Goal: Task Accomplishment & Management: Use online tool/utility

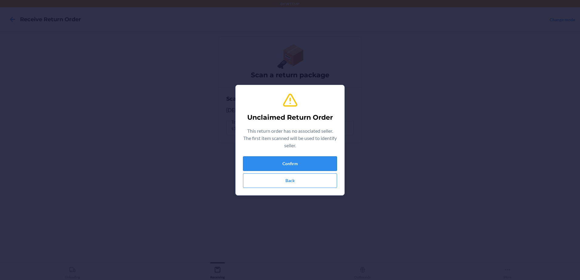
click at [289, 164] on button "Confirm" at bounding box center [290, 163] width 94 height 15
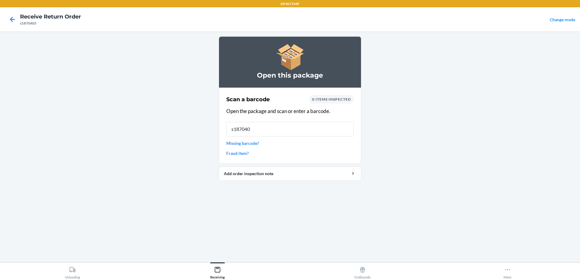
type input "s1870405"
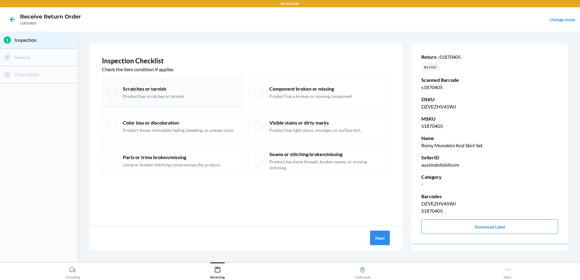
click at [156, 92] on p "Scratches or tarnish" at bounding box center [153, 88] width 61 height 7
checkbox input "true"
click at [384, 242] on button "Next" at bounding box center [380, 238] width 20 height 15
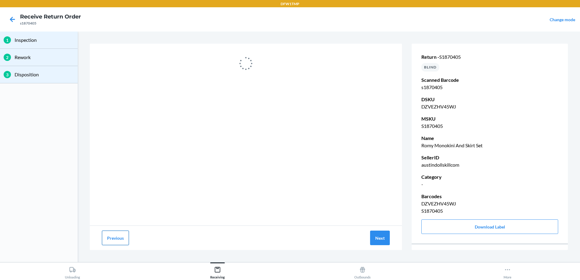
click at [111, 236] on button "Previous" at bounding box center [115, 238] width 27 height 15
click at [13, 19] on icon at bounding box center [12, 19] width 5 height 5
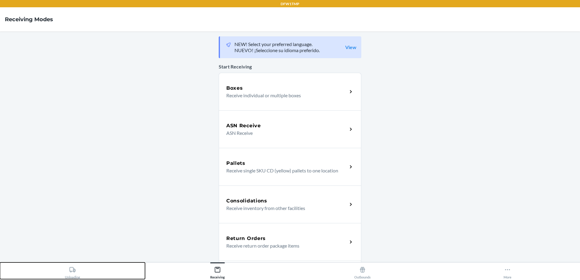
click at [72, 269] on icon at bounding box center [72, 269] width 7 height 7
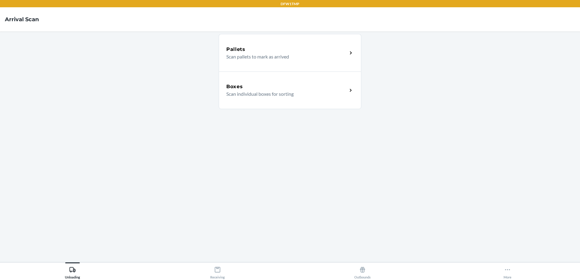
click at [156, 119] on main "Pallets Scan pallets to mark as arrived Boxes Scan individual boxes for sorting" at bounding box center [290, 147] width 580 height 231
click at [314, 92] on p "Scan individual boxes for sorting" at bounding box center [284, 93] width 116 height 7
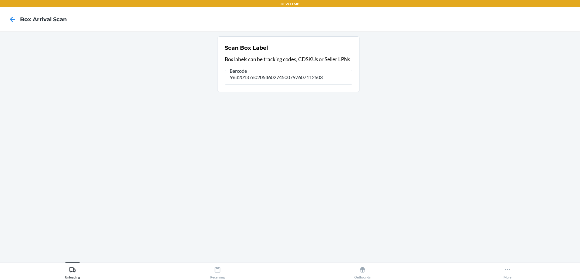
type input "9632013760205460274500797607112503"
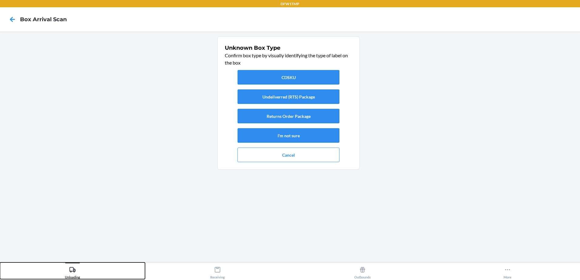
click at [63, 274] on button "Unloading" at bounding box center [72, 271] width 145 height 17
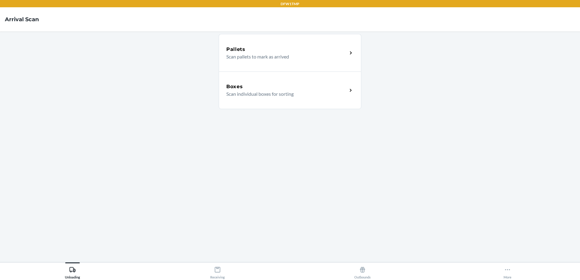
click at [315, 92] on p "Scan individual boxes for sorting" at bounding box center [284, 93] width 116 height 7
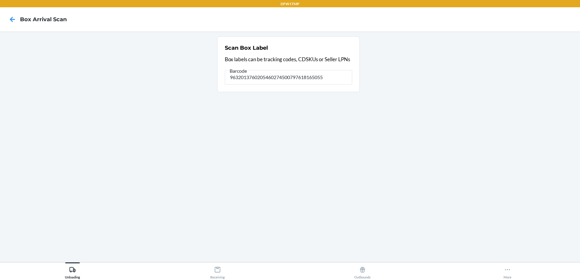
type input "9632013760205460274500797618165055"
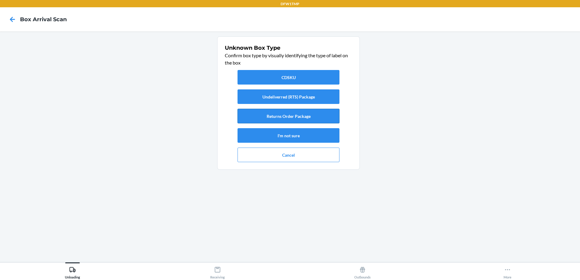
click at [279, 113] on button "Returns Order Package" at bounding box center [288, 116] width 102 height 15
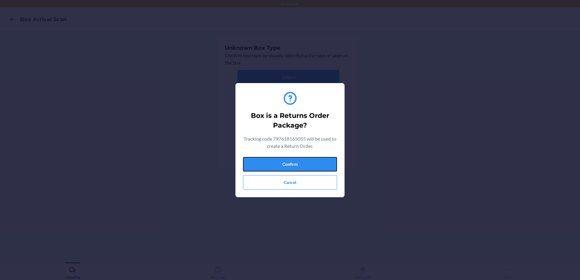
drag, startPoint x: 293, startPoint y: 159, endPoint x: 293, endPoint y: 154, distance: 5.2
click at [293, 159] on button "Confirm" at bounding box center [290, 164] width 94 height 15
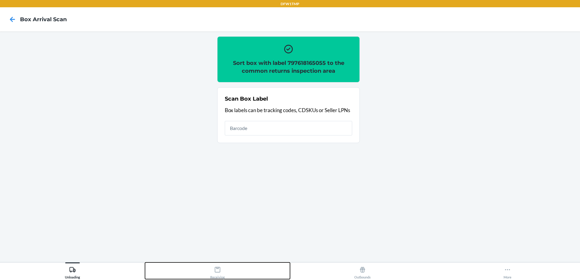
click at [220, 272] on icon at bounding box center [217, 269] width 7 height 7
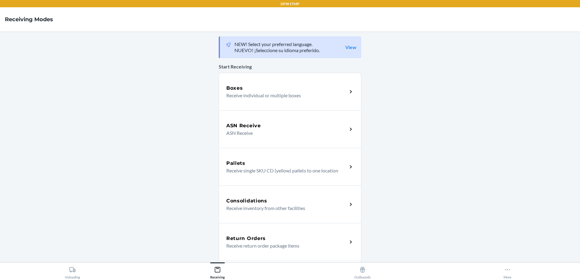
click at [252, 245] on p "Receive return order package items" at bounding box center [284, 245] width 116 height 7
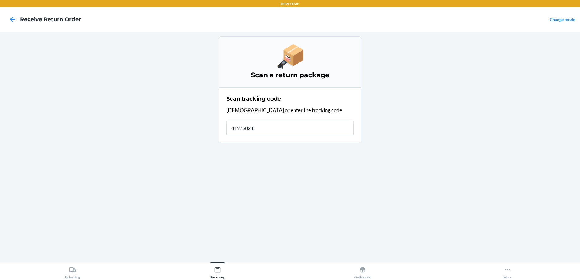
type input "419758240"
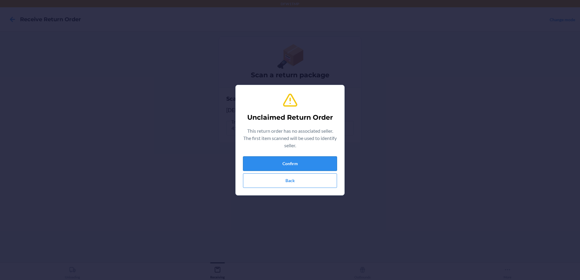
click at [304, 159] on button "Confirm" at bounding box center [290, 163] width 94 height 15
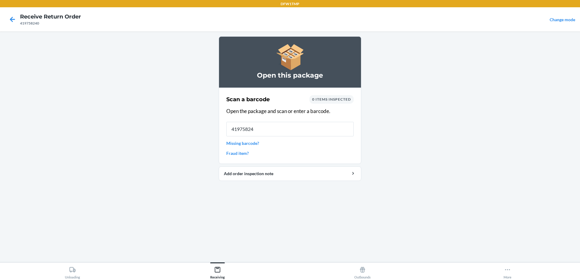
type input "419758240"
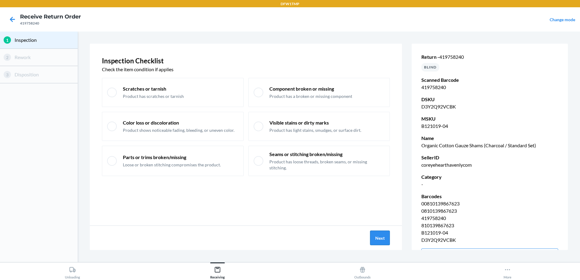
click at [385, 234] on button "Next" at bounding box center [380, 238] width 20 height 15
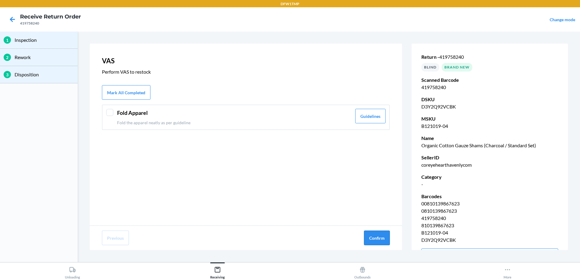
click at [379, 235] on button "Confirm" at bounding box center [377, 238] width 26 height 15
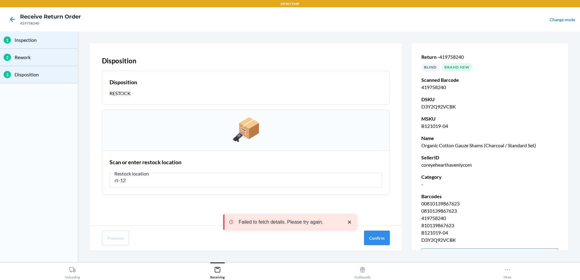
type input "rt-12"
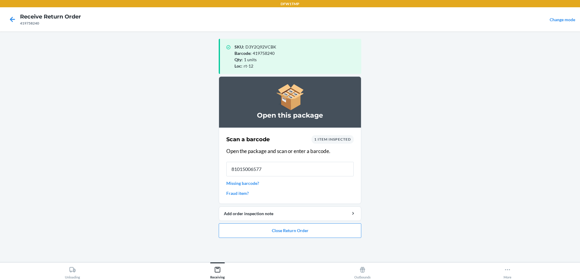
type input "810150065770"
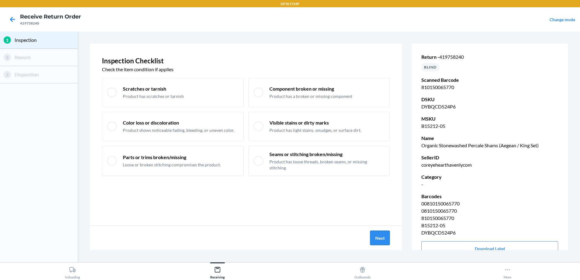
click at [384, 237] on button "Next" at bounding box center [380, 238] width 20 height 15
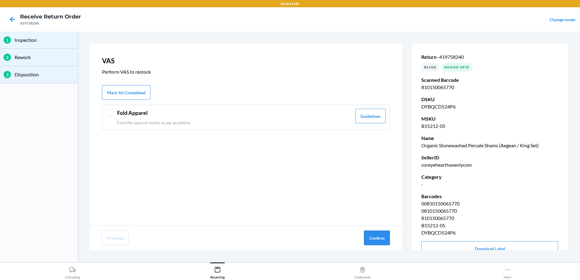
click at [384, 236] on button "Confirm" at bounding box center [377, 238] width 26 height 15
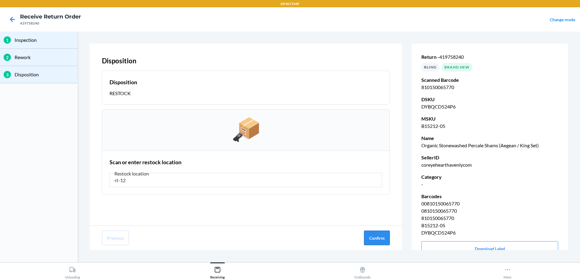
type input "rt-12"
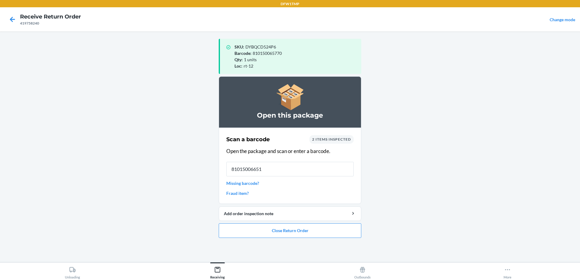
type input "810150066517"
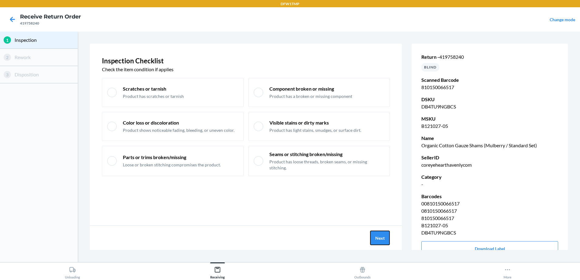
drag, startPoint x: 409, startPoint y: 245, endPoint x: 417, endPoint y: 250, distance: 9.4
click at [417, 250] on div "Inspection Checklist Check the item condition if applies Scratches or tarnish P…" at bounding box center [329, 147] width 478 height 206
click button "Next" at bounding box center [380, 238] width 20 height 15
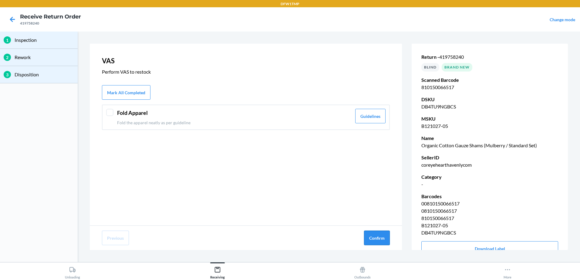
click at [370, 241] on button "Confirm" at bounding box center [377, 238] width 26 height 15
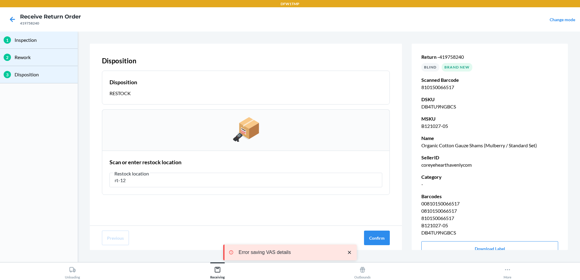
type input "rt-12"
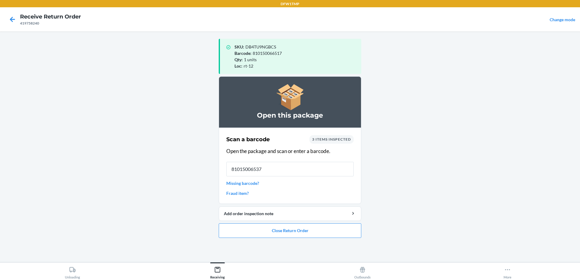
type input "810150065374"
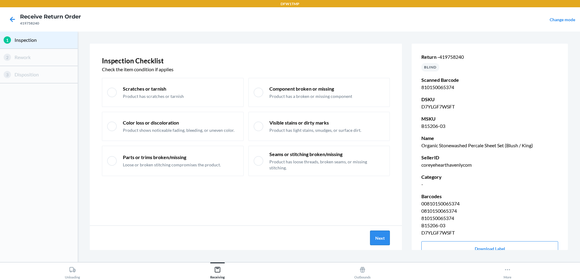
click at [383, 242] on button "Next" at bounding box center [380, 238] width 20 height 15
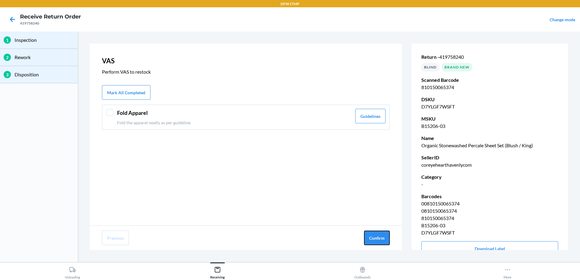
click at [383, 242] on button "Confirm" at bounding box center [377, 238] width 26 height 15
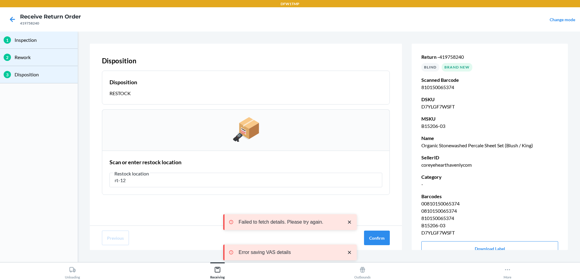
type input "rt-12"
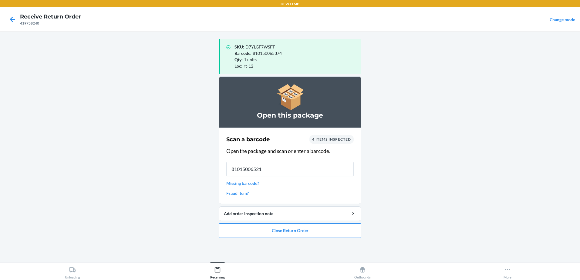
type input "810150065213"
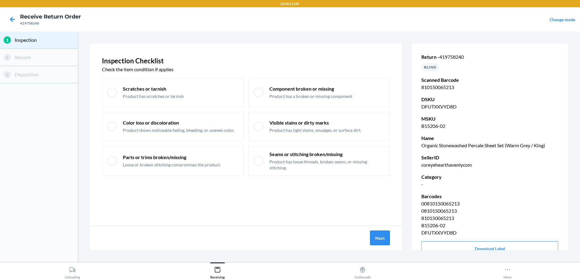
click at [372, 236] on button "Next" at bounding box center [380, 238] width 20 height 15
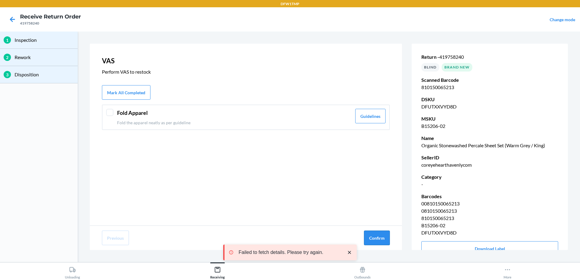
click at [381, 240] on button "Confirm" at bounding box center [377, 238] width 26 height 15
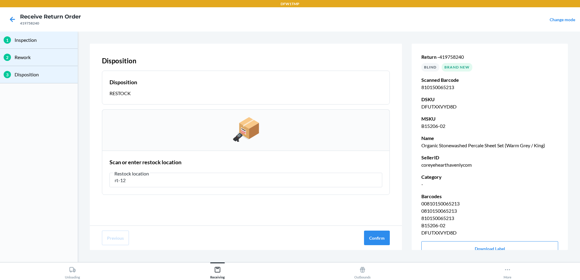
type input "rt-12"
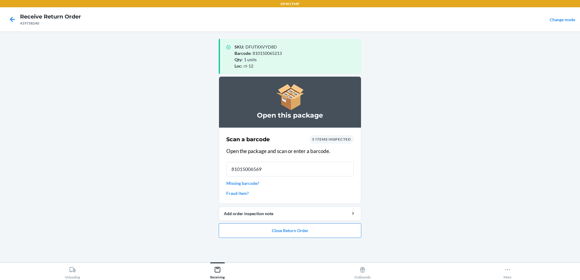
type input "810150065695"
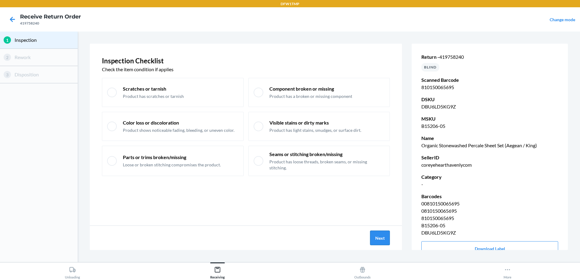
click at [373, 234] on button "Next" at bounding box center [380, 238] width 20 height 15
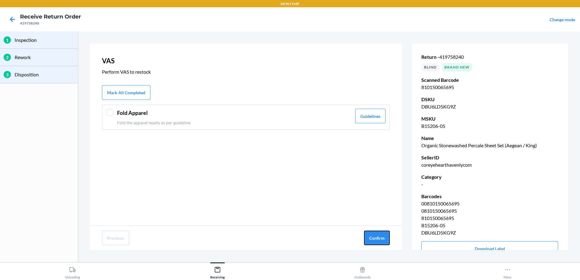
click at [377, 235] on button "Confirm" at bounding box center [377, 238] width 26 height 15
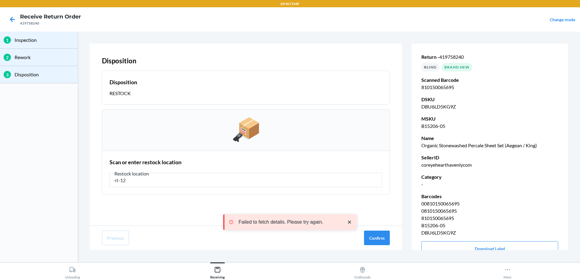
type input "rt-12"
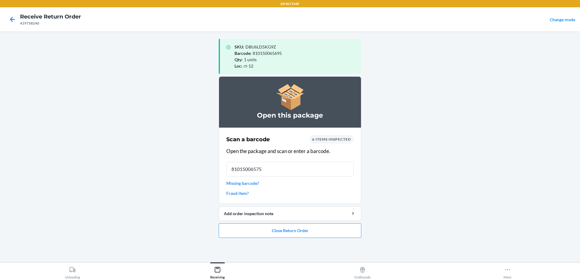
type input "810150065756"
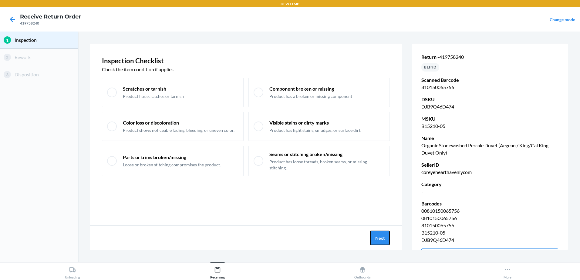
click at [377, 235] on button "Next" at bounding box center [380, 238] width 20 height 15
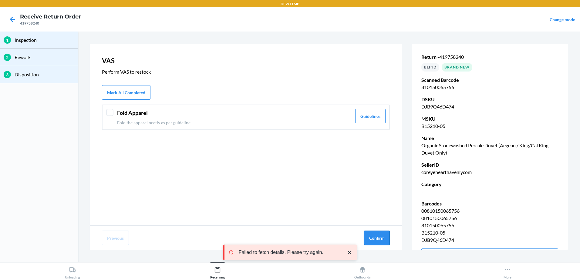
click at [367, 241] on button "Confirm" at bounding box center [377, 238] width 26 height 15
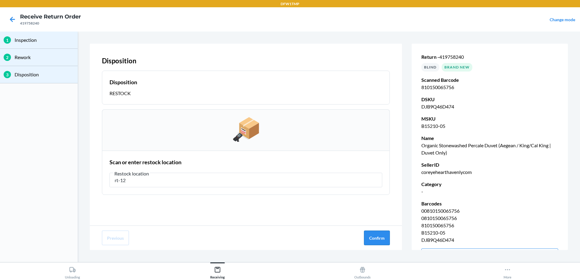
type input "rt-12"
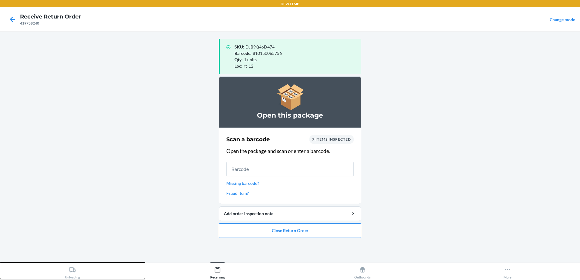
click at [66, 269] on div "Unloading" at bounding box center [72, 271] width 15 height 15
